Goal: Answer question/provide support: Share knowledge or assist other users

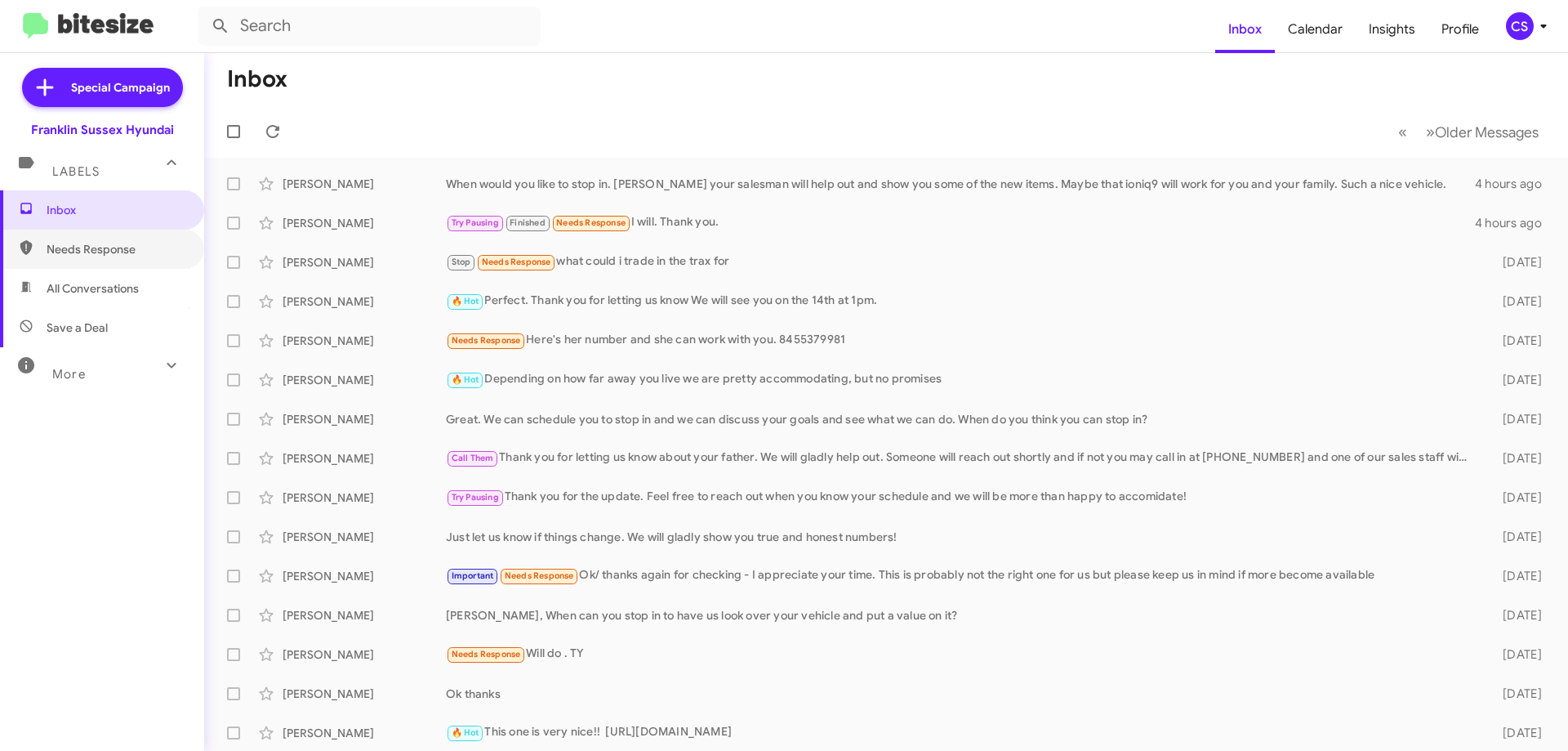
click at [118, 241] on span "Needs Response" at bounding box center [116, 249] width 139 height 17
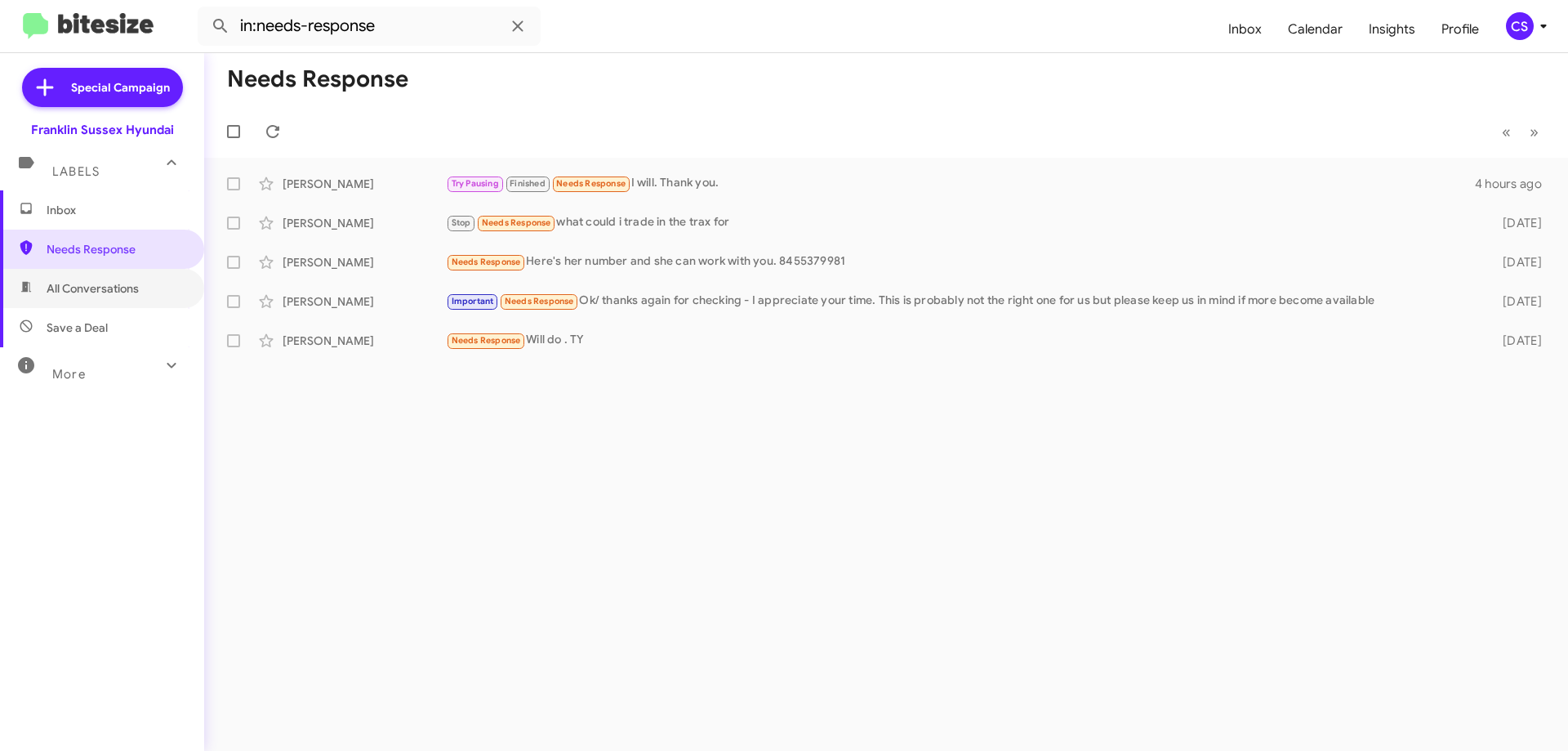
click at [105, 293] on span "All Conversations" at bounding box center [93, 288] width 93 height 17
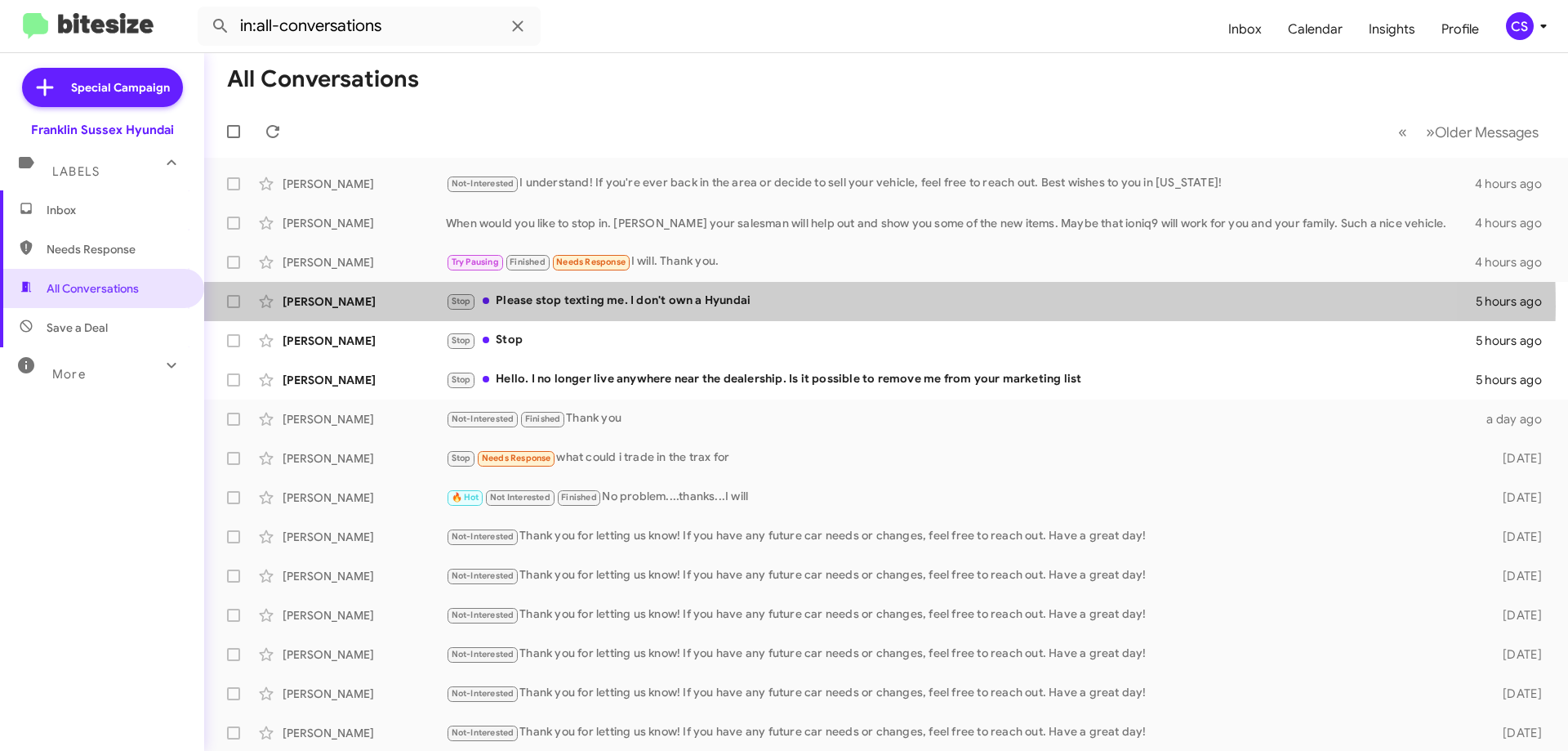
click at [780, 307] on div "Stop Please stop texting me. I don't own a Hyundai" at bounding box center [961, 301] width 1030 height 18
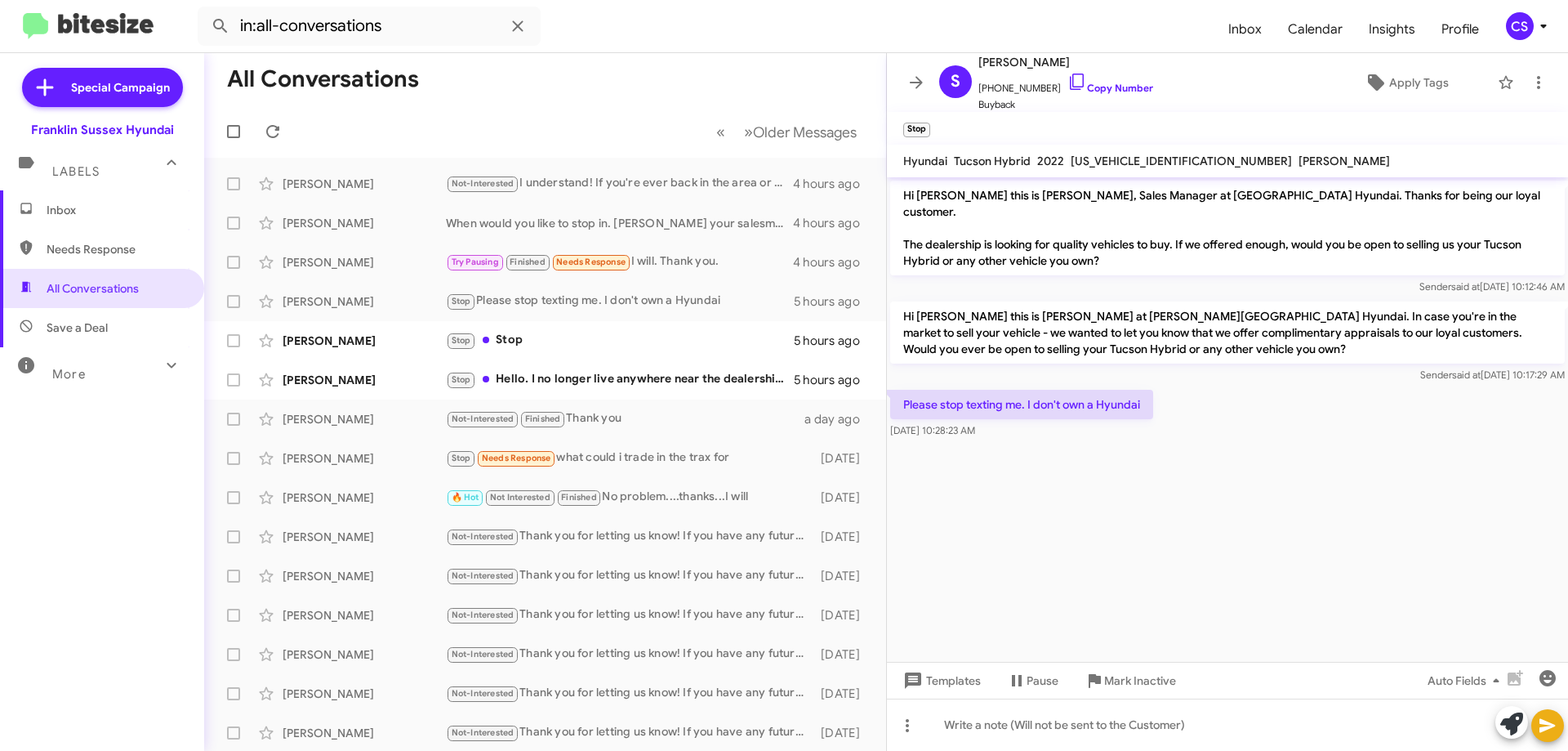
click at [1145, 678] on span "Mark Inactive" at bounding box center [1140, 680] width 72 height 29
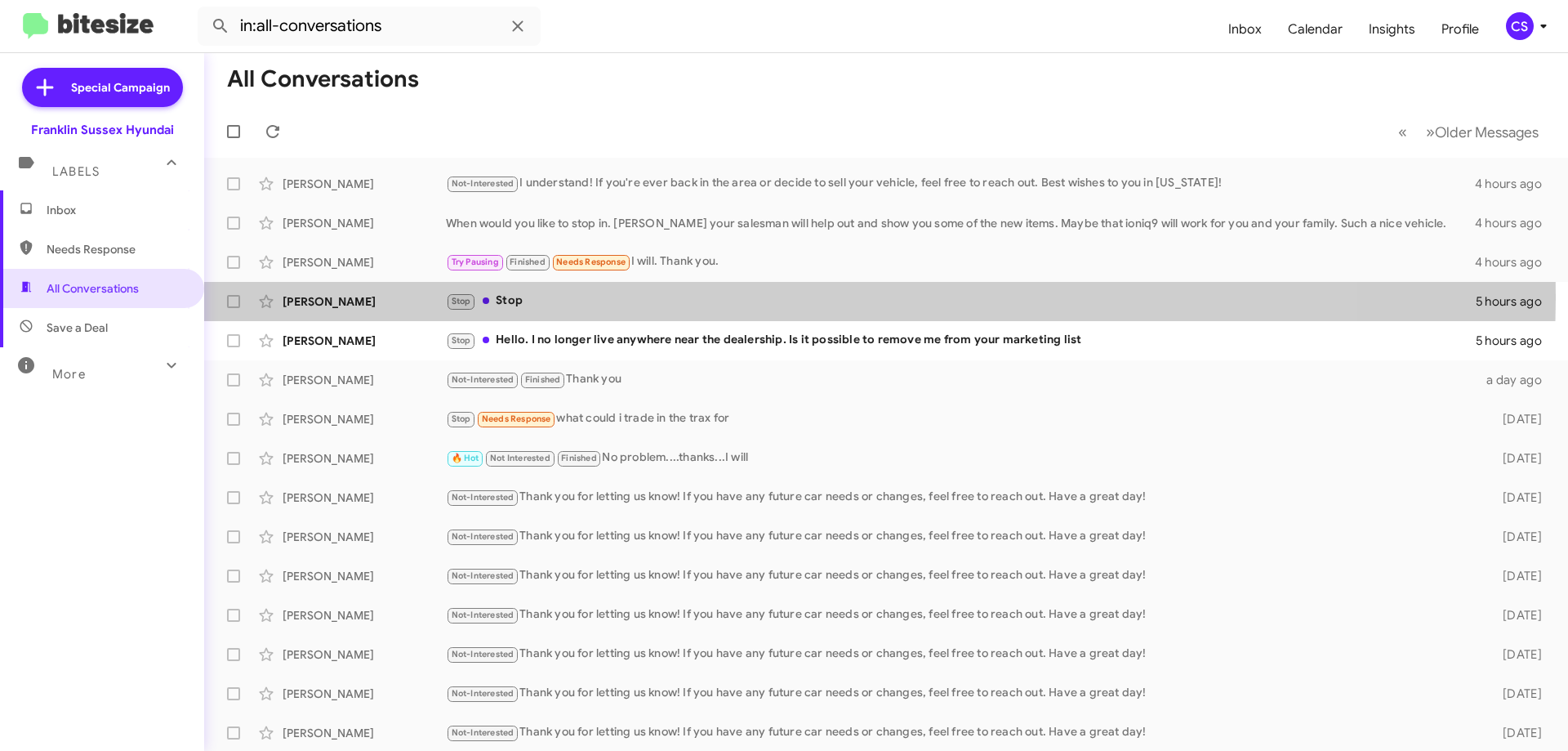
click at [730, 296] on div "Stop Stop" at bounding box center [961, 301] width 1030 height 18
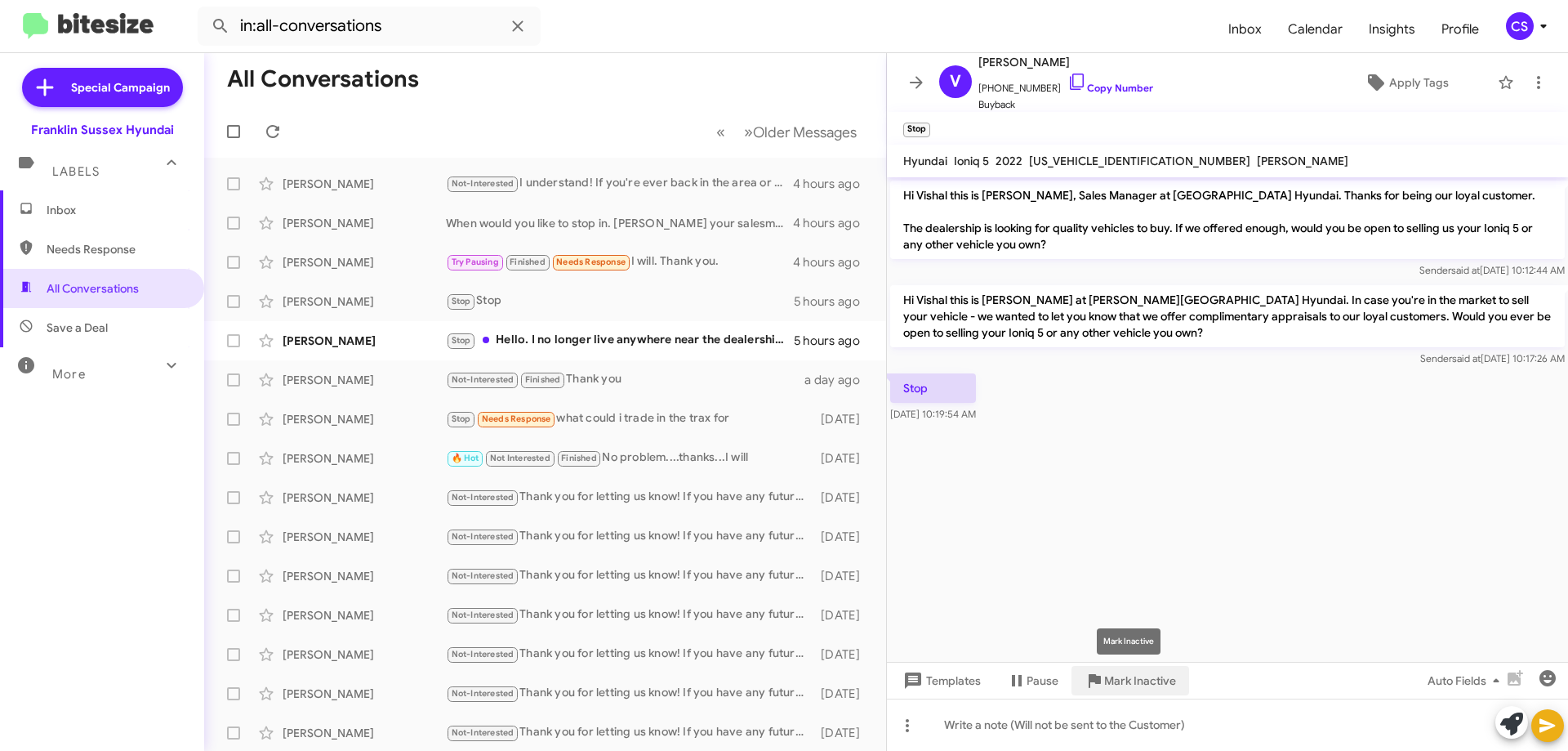
click at [1135, 686] on span "Mark Inactive" at bounding box center [1140, 680] width 72 height 29
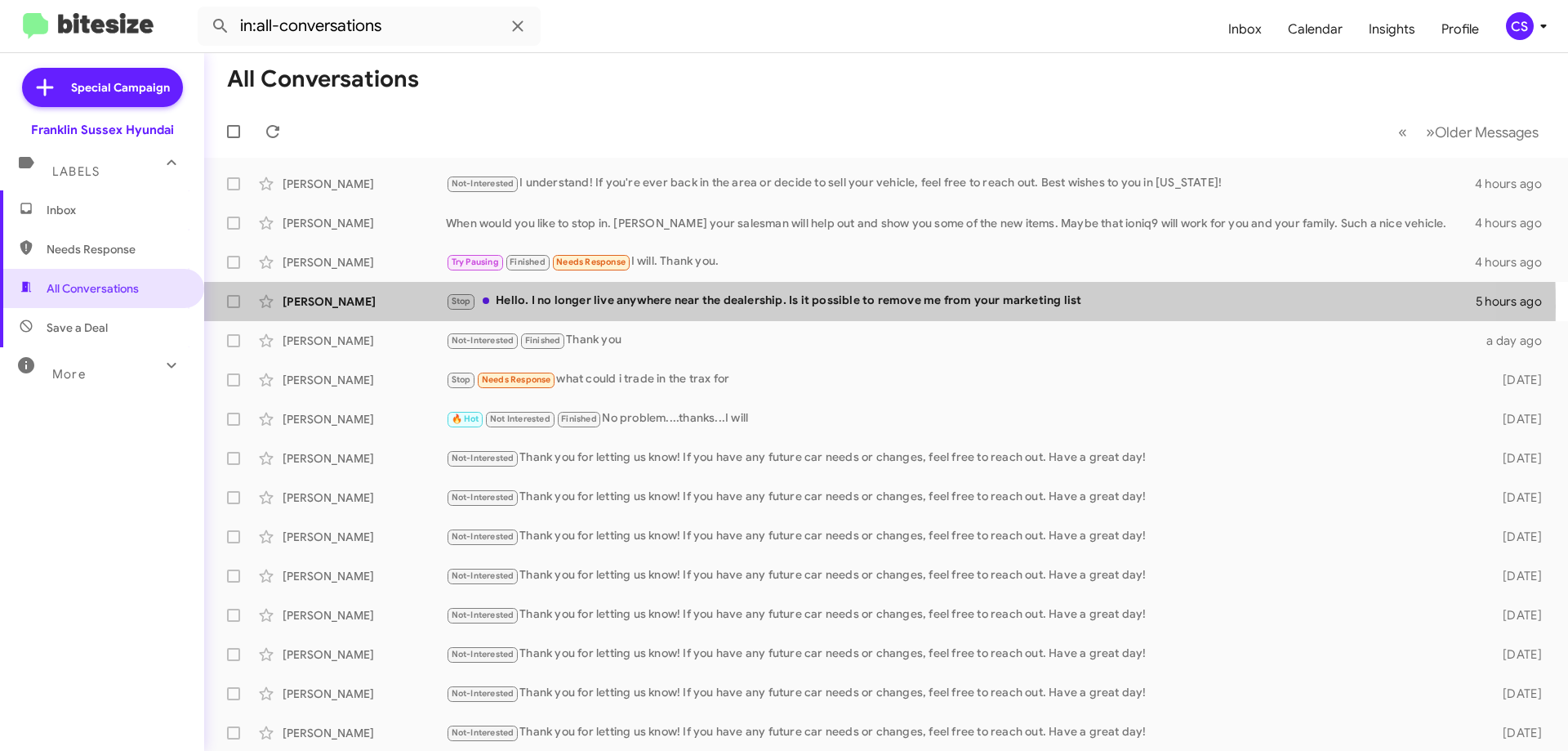
click at [696, 307] on div "Stop Hello. I no longer live anywhere near the dealership. Is it possible to re…" at bounding box center [961, 301] width 1030 height 18
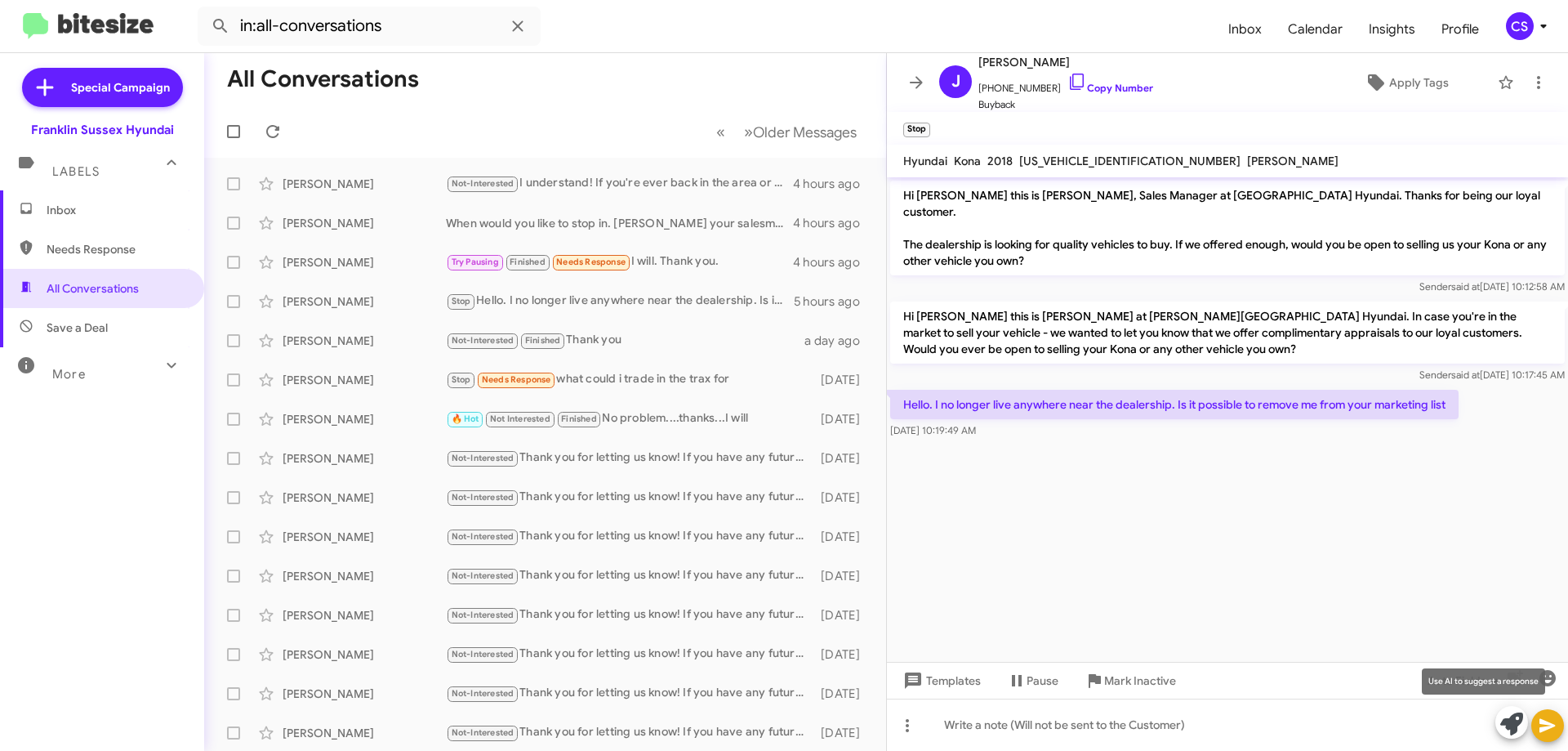
click at [1511, 726] on icon at bounding box center [1512, 723] width 23 height 23
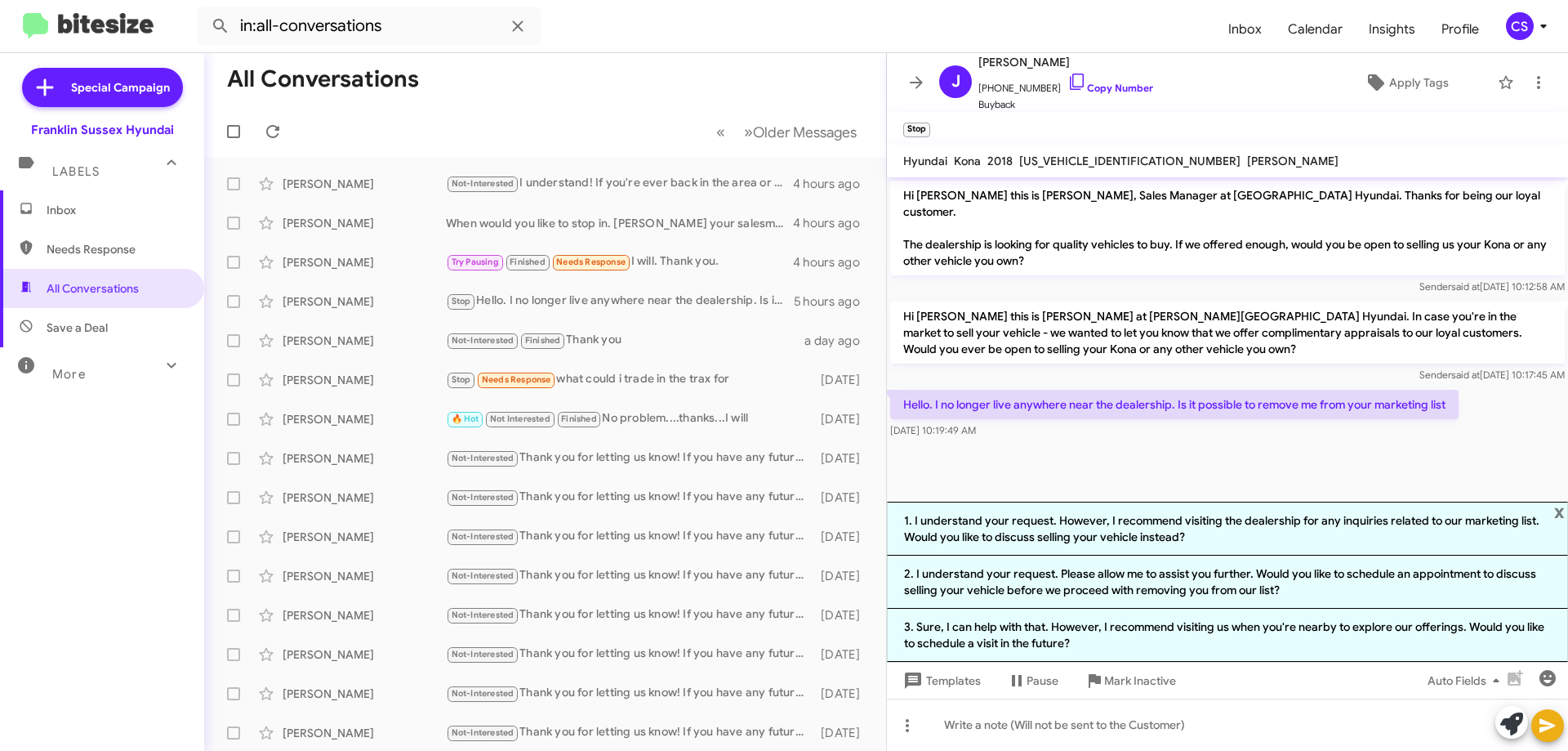
click at [1179, 441] on cdk-virtual-scroll-viewport "Hi [PERSON_NAME] this is [PERSON_NAME], Sales Manager at [GEOGRAPHIC_DATA] Hyun…" at bounding box center [1227, 339] width 681 height 324
click at [1142, 679] on span "Mark Inactive" at bounding box center [1140, 680] width 72 height 29
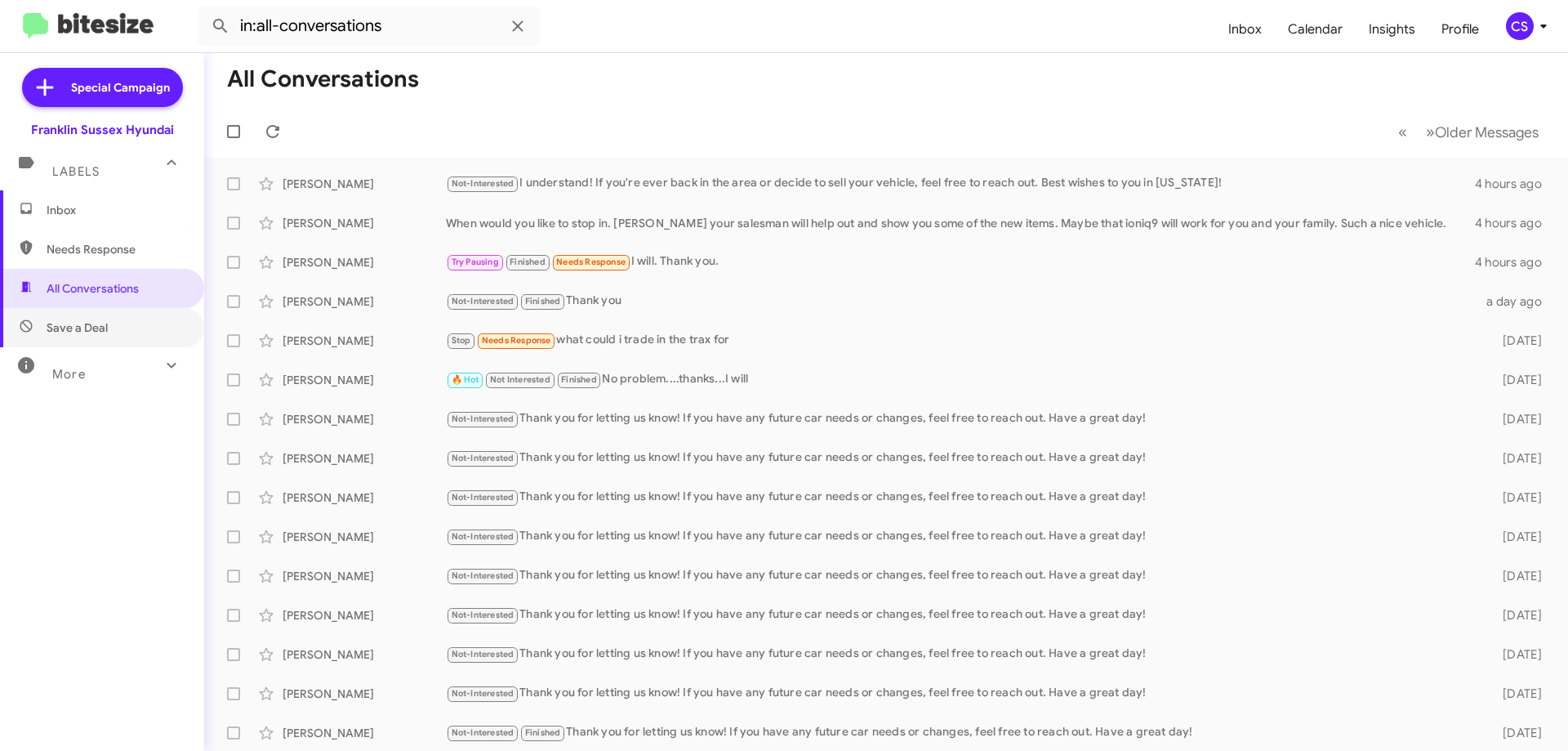
click at [117, 325] on span "Save a Deal" at bounding box center [102, 327] width 204 height 39
type input "in:not-interested"
